Goal: Information Seeking & Learning: Learn about a topic

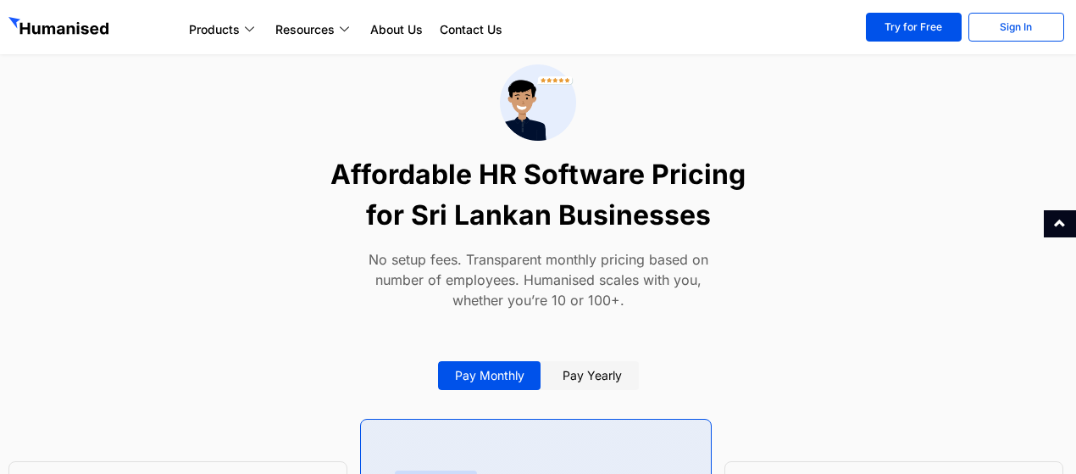
scroll to position [6271, 0]
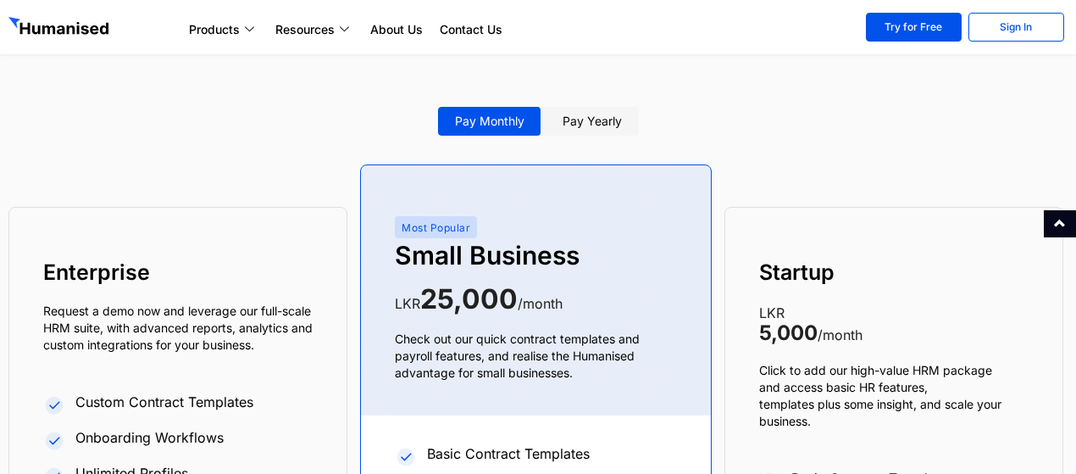
click at [590, 114] on link "Pay yearly" at bounding box center [592, 121] width 93 height 29
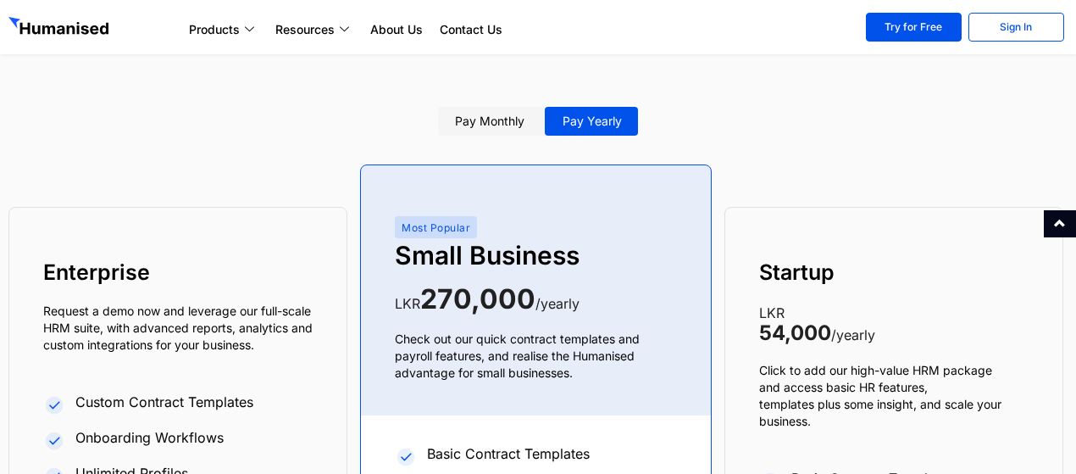
click at [483, 123] on link "Pay monthly" at bounding box center [489, 121] width 103 height 29
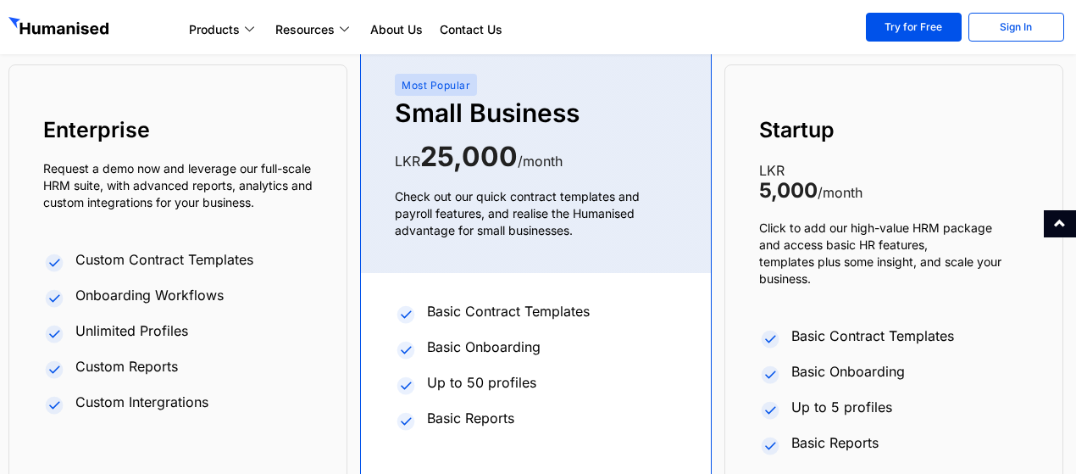
scroll to position [6441, 0]
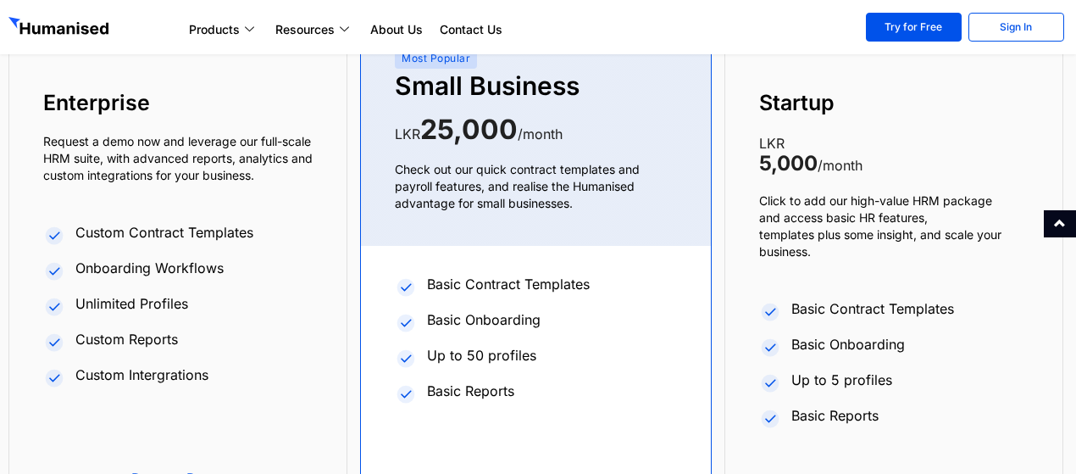
click at [410, 365] on circle at bounding box center [406, 358] width 18 height 18
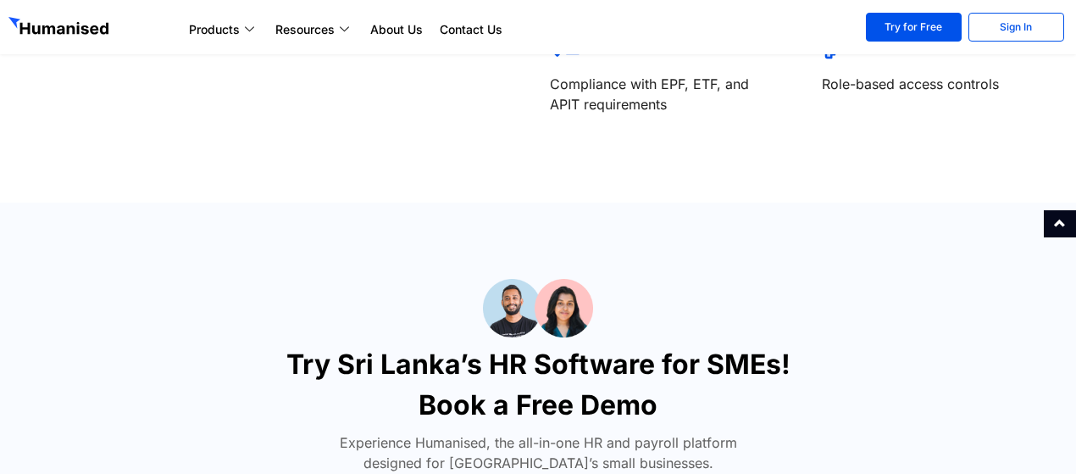
scroll to position [7451, 0]
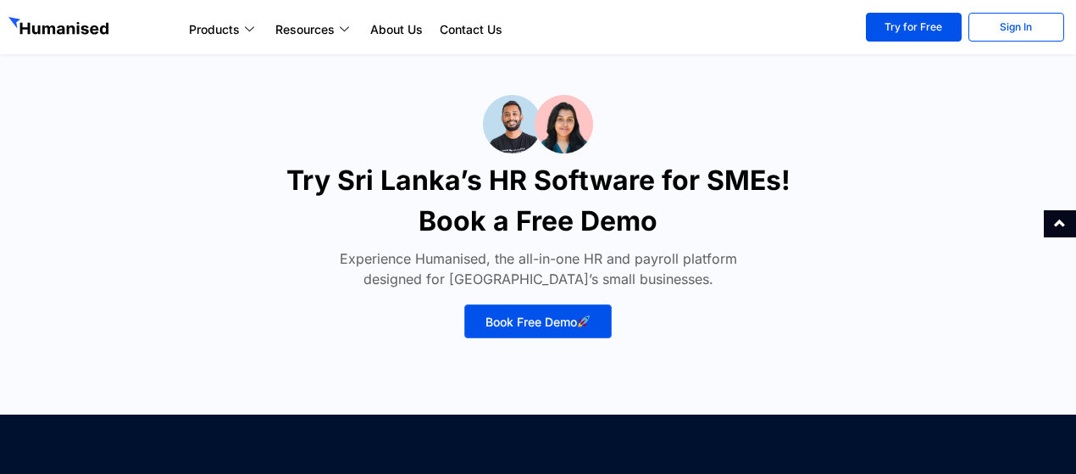
click at [563, 114] on img at bounding box center [538, 124] width 110 height 58
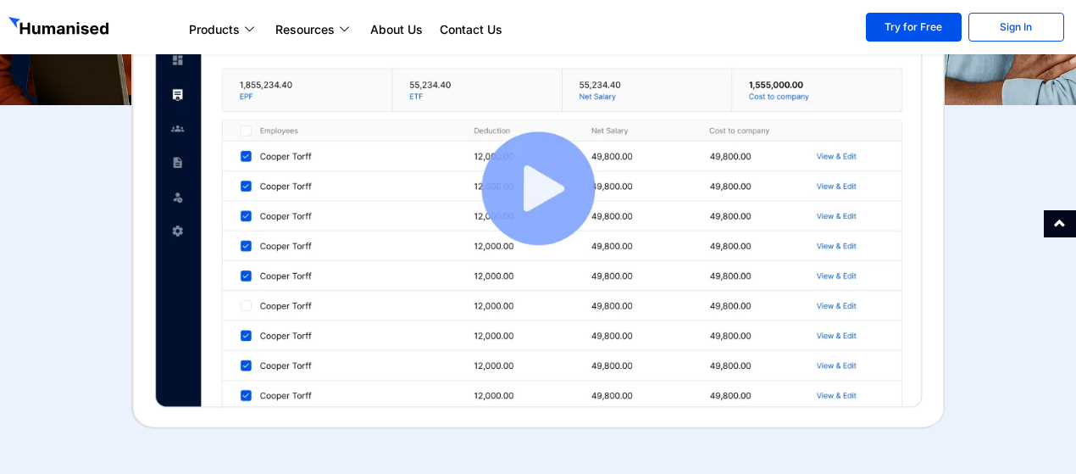
scroll to position [0, 0]
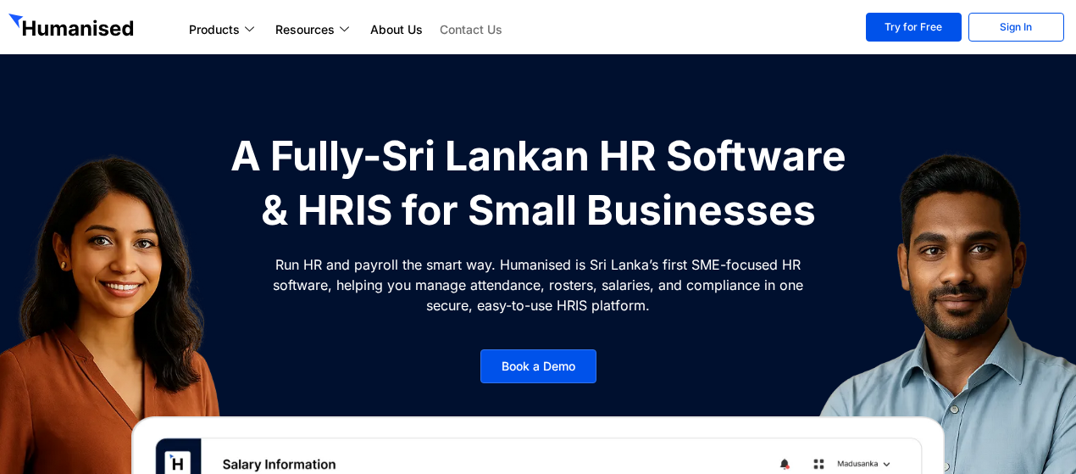
click at [459, 25] on link "Contact Us" at bounding box center [471, 29] width 80 height 20
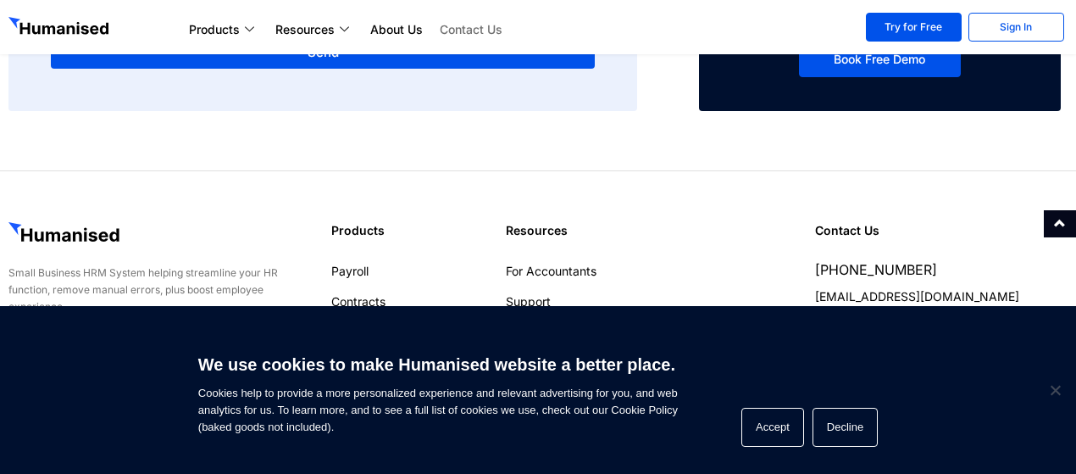
scroll to position [663, 0]
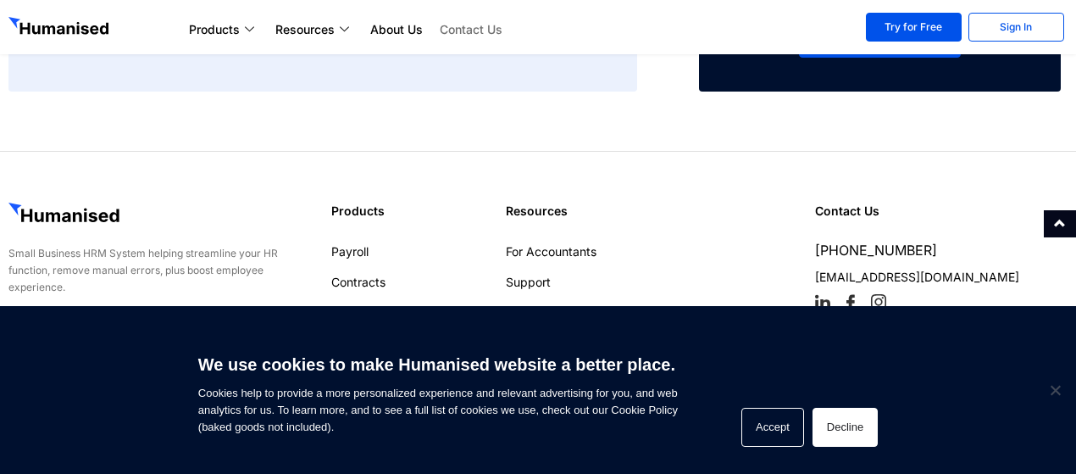
click at [810, 436] on span "Accept Decline" at bounding box center [805, 427] width 145 height 39
click at [826, 426] on button "Decline" at bounding box center [845, 427] width 65 height 39
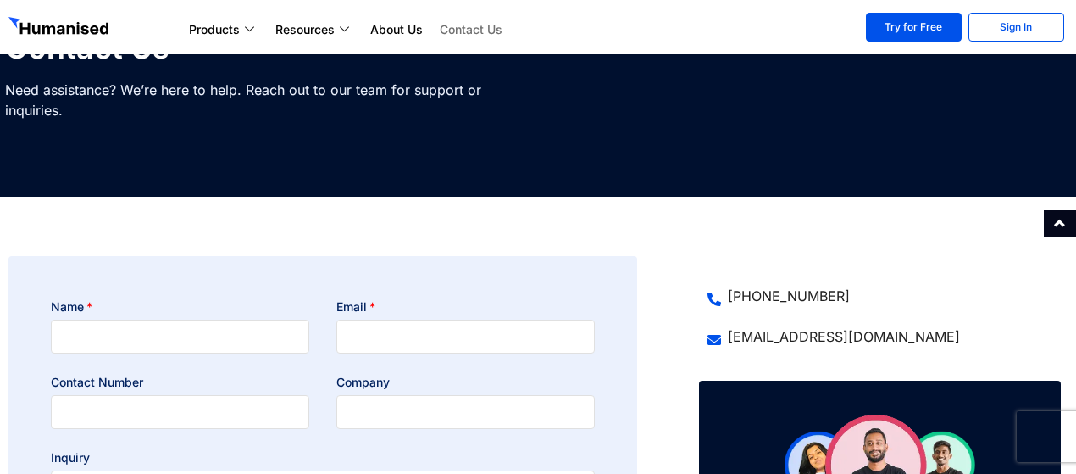
scroll to position [0, 0]
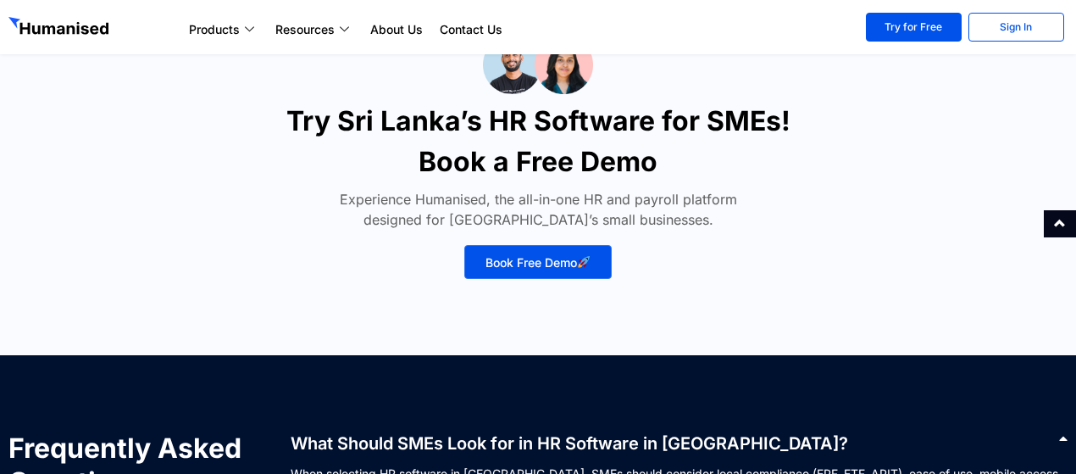
scroll to position [8298, 0]
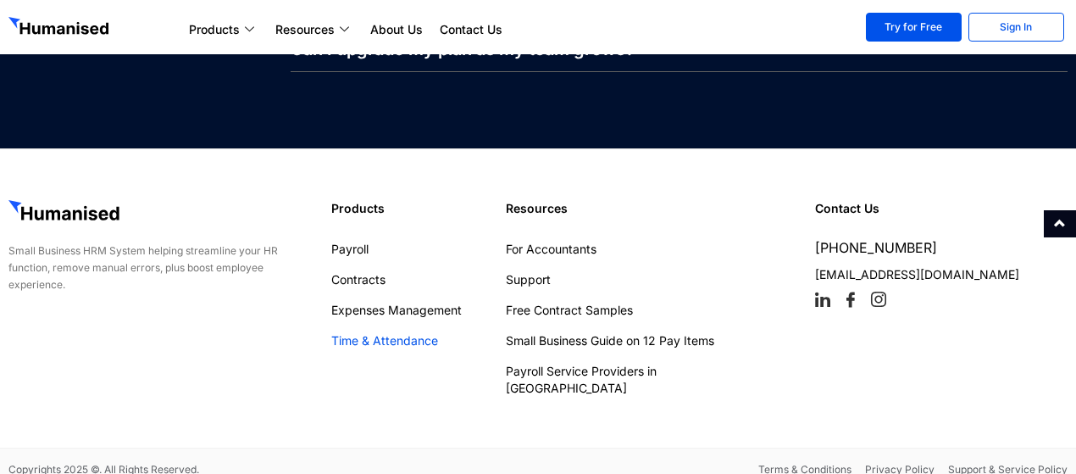
click at [362, 343] on link "Time & Attendance" at bounding box center [410, 340] width 158 height 17
